Goal: Task Accomplishment & Management: Use online tool/utility

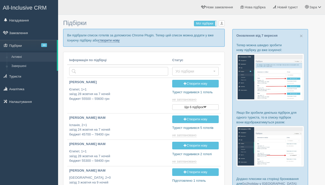
click at [119, 40] on link "створити нову" at bounding box center [108, 40] width 21 height 4
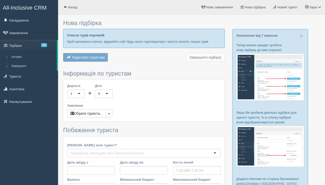
type input "9-10"
type input "93600"
type input "156200"
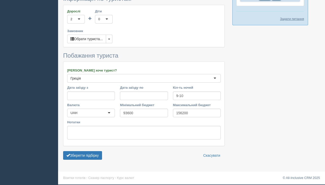
scroll to position [161, 0]
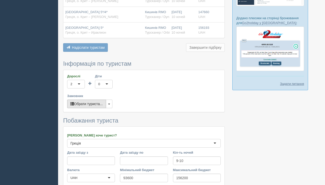
click at [94, 107] on button "Обрати туриста..." at bounding box center [86, 103] width 39 height 9
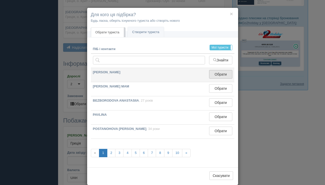
click at [226, 76] on button "Обрати" at bounding box center [220, 74] width 23 height 9
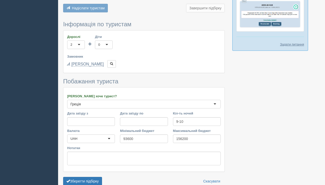
scroll to position [226, 0]
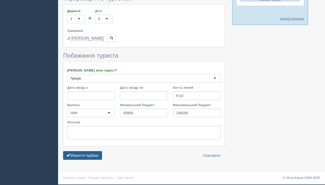
click at [92, 157] on button "Зберегти підбірку" at bounding box center [82, 155] width 39 height 9
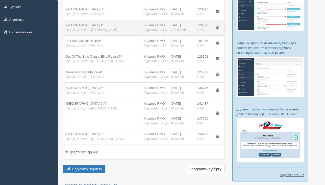
scroll to position [75, 0]
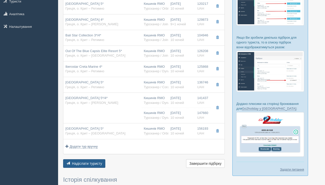
click at [90, 163] on span "Надіслати туристу" at bounding box center [87, 163] width 30 height 4
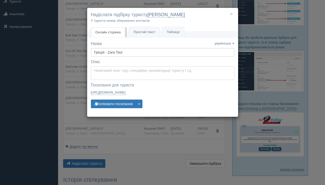
type textarea "Доброго дня, ___________________! Нижче представлені варіанти турів для Вас. Дл…"
click at [131, 70] on textarea "Доброго дня, ___________________! Нижче представлені варіанти турів для Вас. Дл…" at bounding box center [162, 73] width 143 height 14
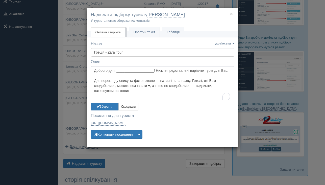
drag, startPoint x: 93, startPoint y: 70, endPoint x: 158, endPoint y: 103, distance: 72.5
click at [158, 103] on div "Доброго дня, ___________________! Нижче представлені варіанти турів для Вас. Дл…" at bounding box center [162, 88] width 143 height 44
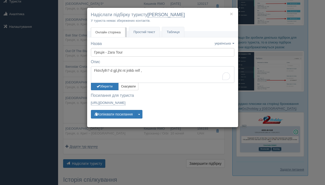
drag, startPoint x: 94, startPoint y: 70, endPoint x: 167, endPoint y: 73, distance: 73.5
click at [167, 73] on textarea "Fktrcfylh? d gjl,jht nt jntkb relf ," at bounding box center [162, 74] width 143 height 17
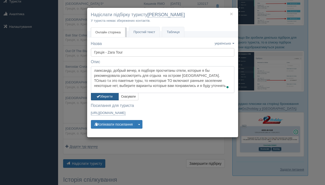
type textarea "лаександр, добрый вечер, в подборе просчитаны отели, которые я бы рекомендовала…"
click at [107, 97] on button "Зберегти" at bounding box center [105, 96] width 28 height 7
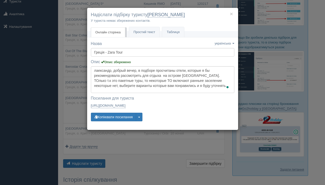
click at [138, 139] on div "× Надіслати підбірку туристу Александр Доктор У туриста немає збережених контак…" at bounding box center [162, 92] width 325 height 185
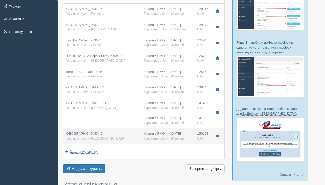
scroll to position [86, 0]
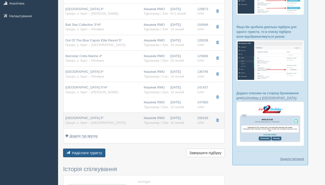
click at [83, 154] on span "Надіслати туристу" at bounding box center [87, 153] width 30 height 4
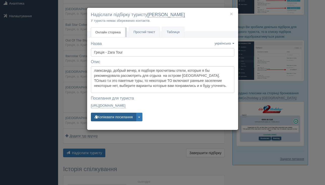
click at [114, 120] on button "Копіювати посилання" at bounding box center [113, 117] width 45 height 9
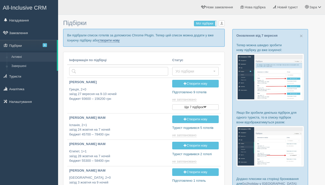
click at [119, 40] on link "створити нову" at bounding box center [108, 40] width 21 height 4
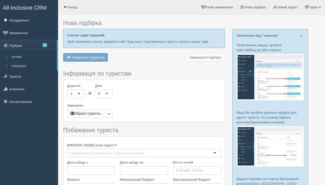
type input "10"
type input "107500"
type input "163300"
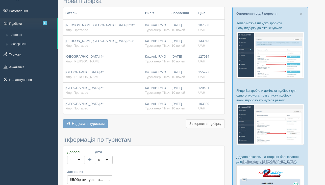
scroll to position [58, 0]
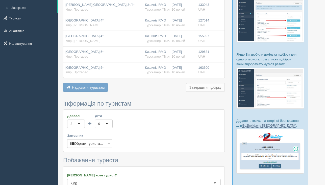
click at [98, 148] on div "Дорослі 2 2 1 2 3 4 5 6 7 8 9 10 11 12 13 14 15 16 17 18 19 20 21 22 23 24 25 2…" at bounding box center [143, 131] width 161 height 42
click at [96, 141] on button "Обрати туриста..." at bounding box center [86, 143] width 39 height 9
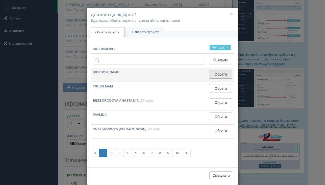
click at [213, 73] on button "Обрати" at bounding box center [220, 74] width 23 height 9
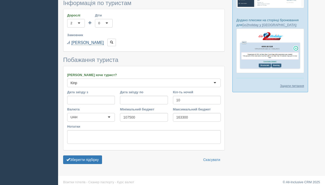
scroll to position [158, 0]
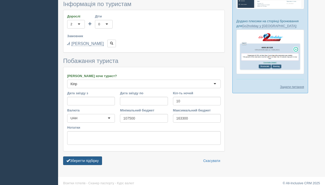
click at [90, 160] on button "Зберегти підбірку" at bounding box center [82, 160] width 39 height 9
